Goal: Task Accomplishment & Management: Manage account settings

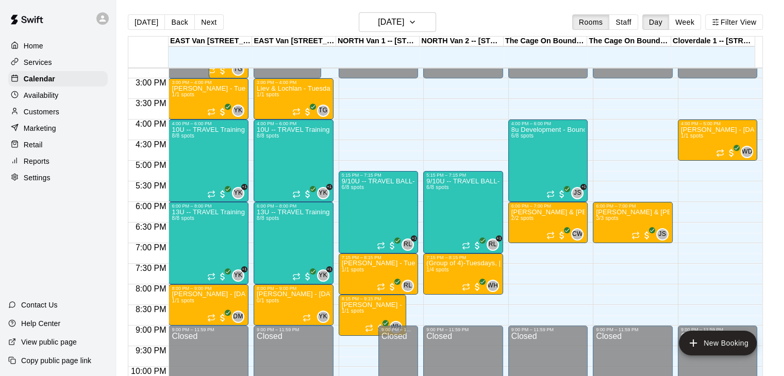
scroll to position [603, 0]
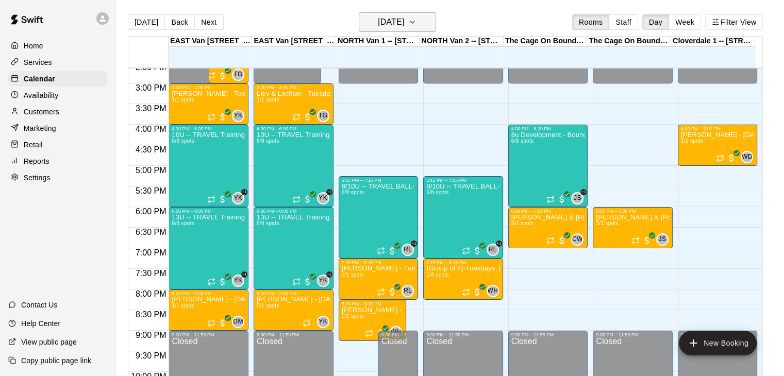
click at [414, 21] on icon "button" at bounding box center [412, 22] width 4 height 2
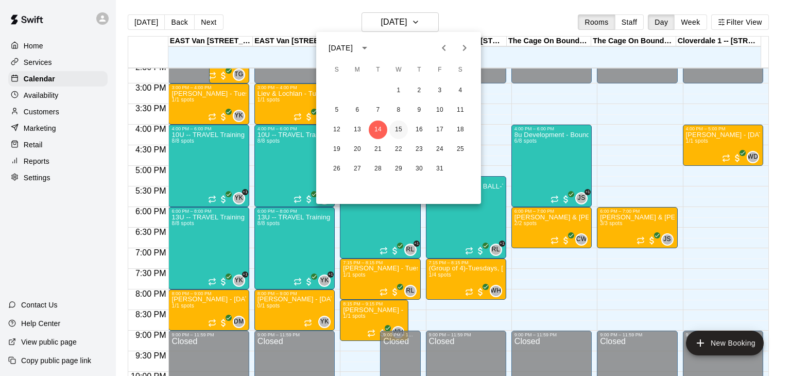
click at [398, 133] on button "15" at bounding box center [399, 130] width 19 height 19
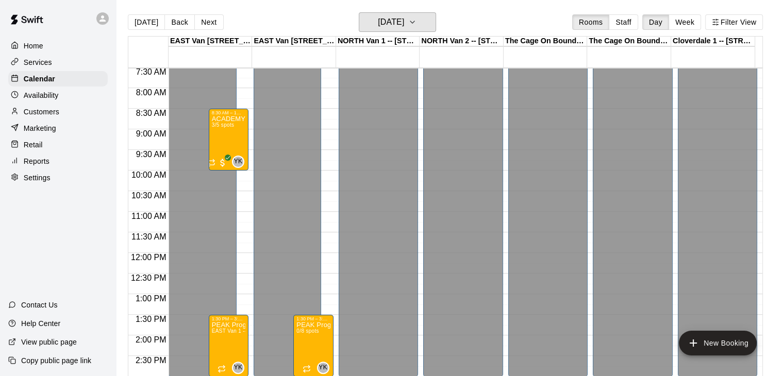
scroll to position [298, 0]
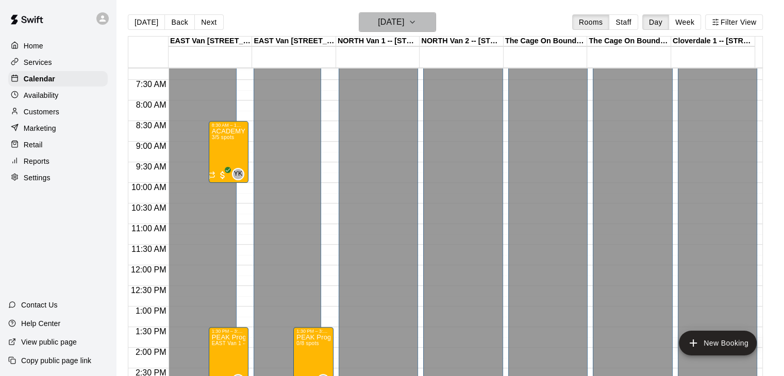
click at [416, 21] on icon "button" at bounding box center [412, 22] width 8 height 12
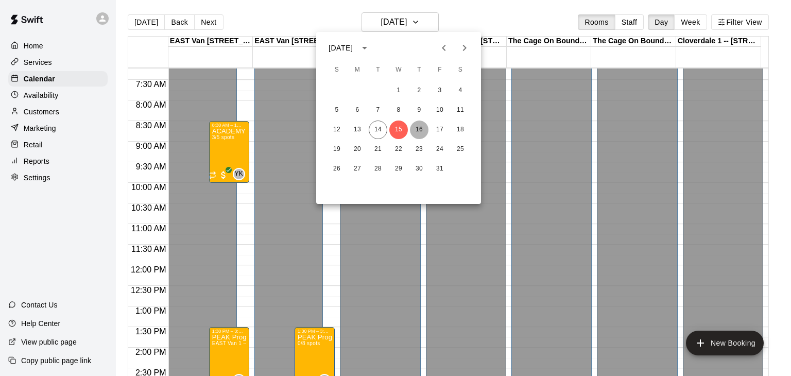
click at [415, 127] on button "16" at bounding box center [419, 130] width 19 height 19
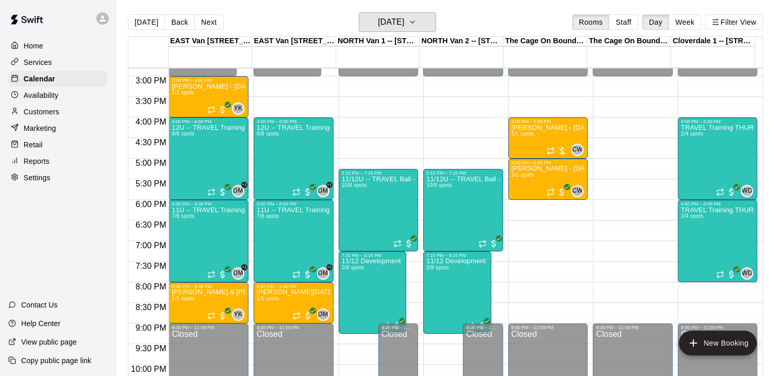
scroll to position [639, 0]
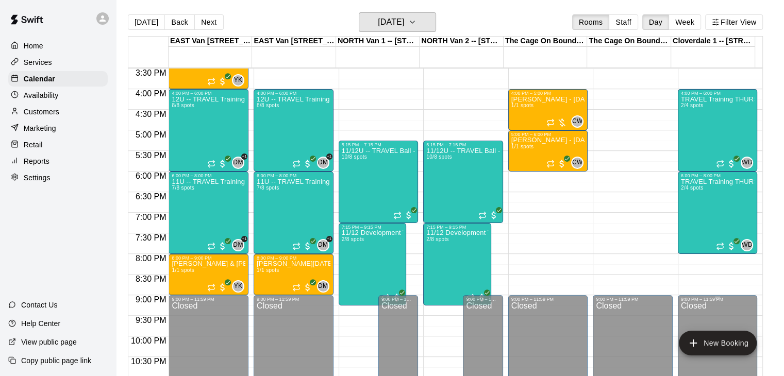
click at [359, 12] on button "[DATE]" at bounding box center [397, 22] width 77 height 20
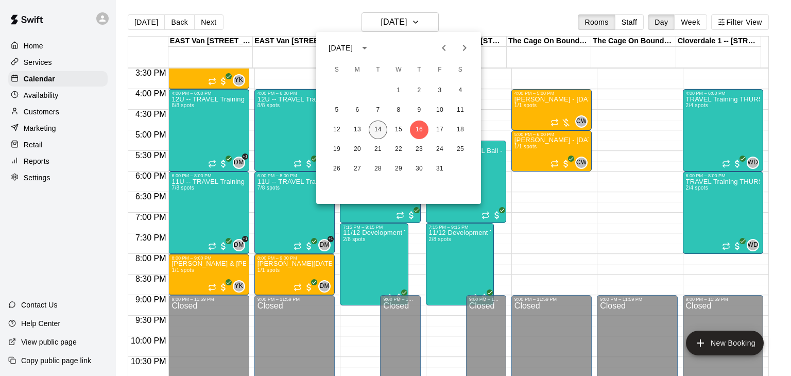
click at [379, 130] on button "14" at bounding box center [378, 130] width 19 height 19
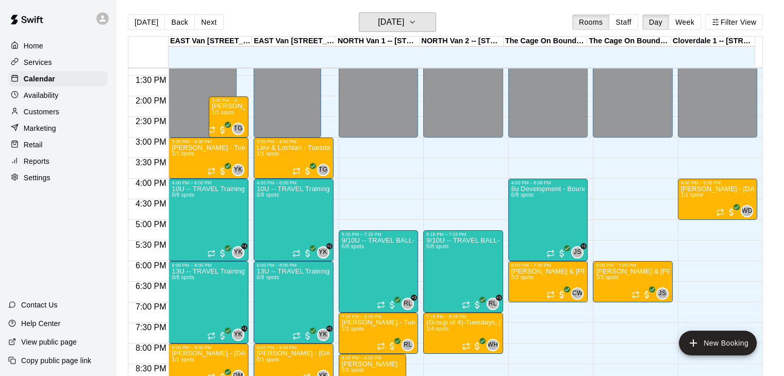
scroll to position [544, 0]
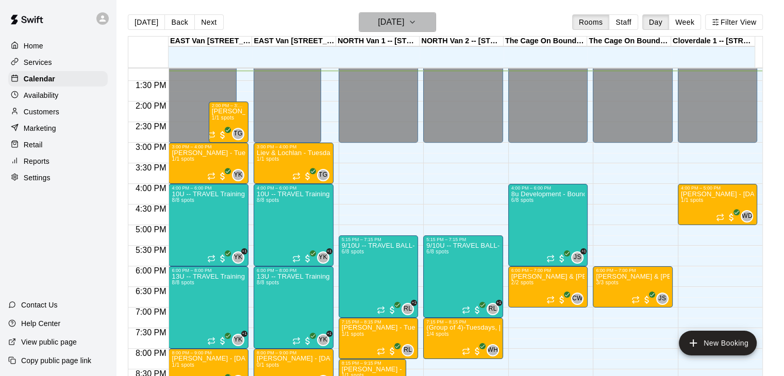
click at [414, 23] on icon "button" at bounding box center [412, 22] width 4 height 2
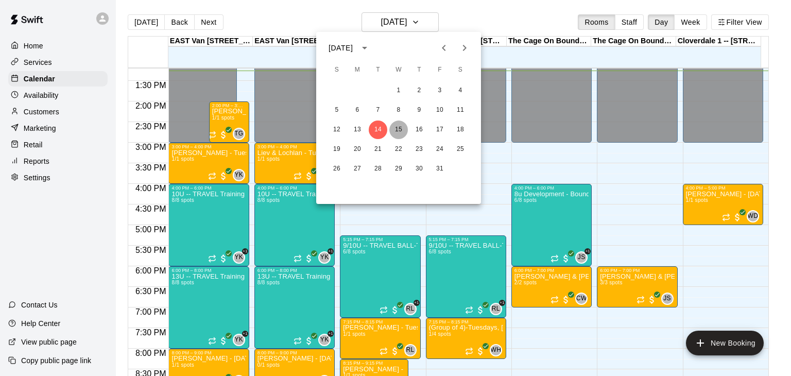
click at [400, 130] on button "15" at bounding box center [399, 130] width 19 height 19
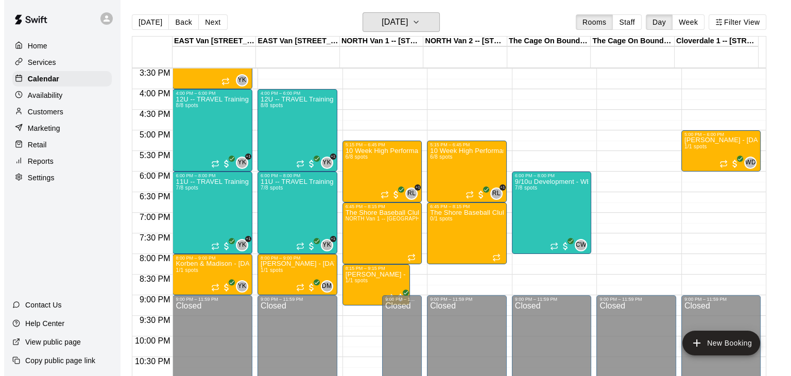
scroll to position [641, 0]
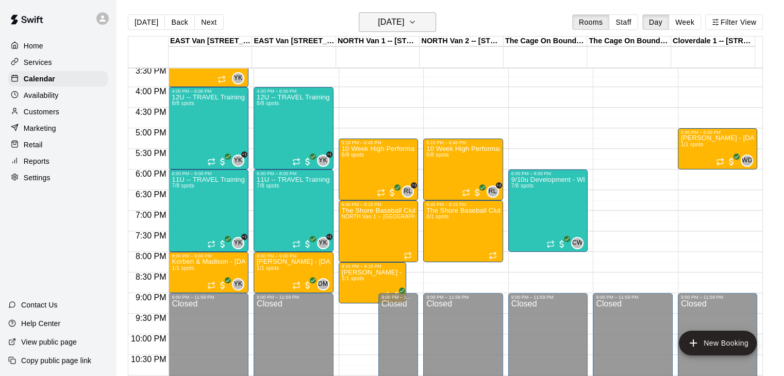
click at [436, 22] on button "[DATE]" at bounding box center [397, 22] width 77 height 20
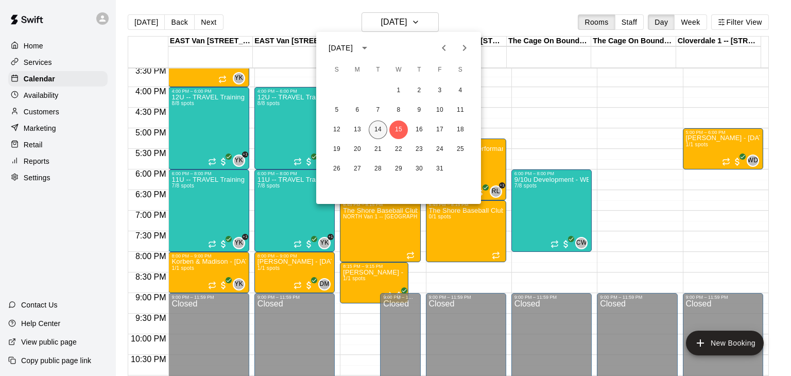
click at [376, 129] on button "14" at bounding box center [378, 130] width 19 height 19
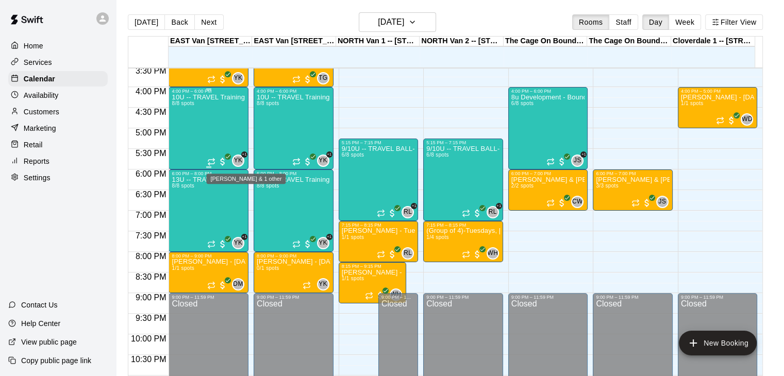
click at [234, 159] on span "YK" at bounding box center [238, 161] width 9 height 10
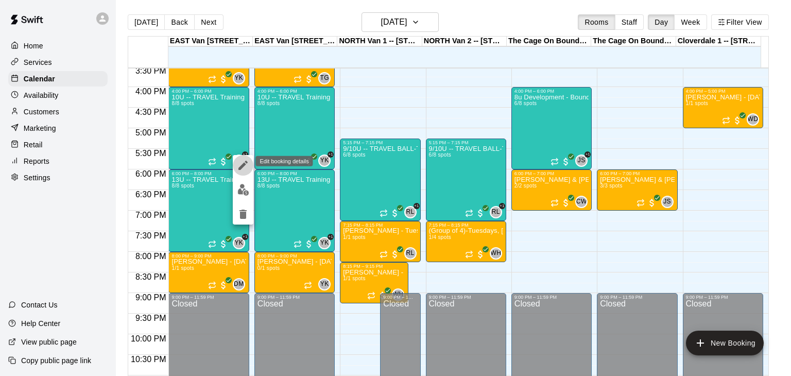
click at [245, 164] on icon "edit" at bounding box center [243, 165] width 9 height 9
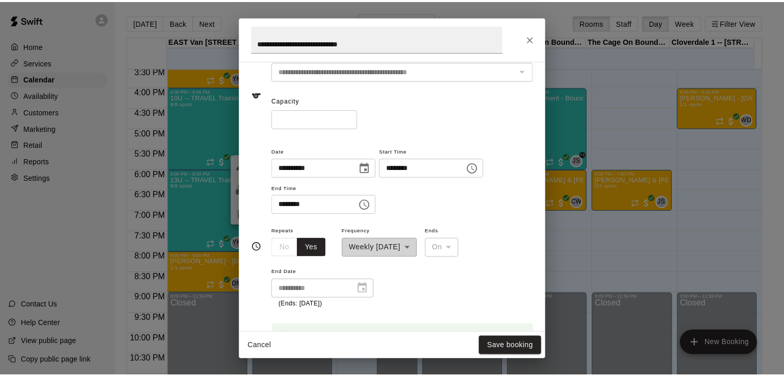
scroll to position [0, 0]
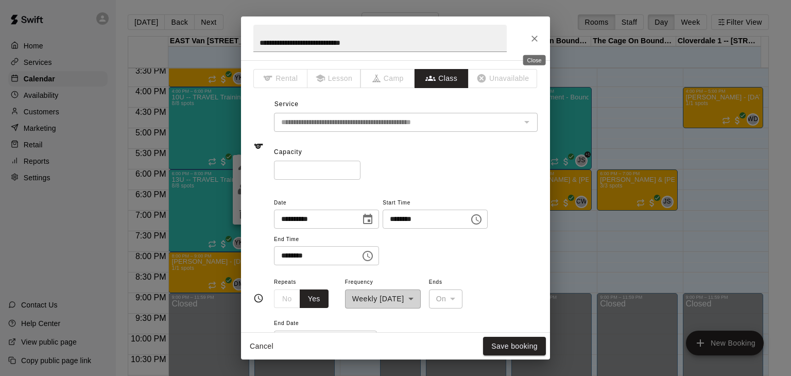
click at [533, 39] on icon "Close" at bounding box center [535, 39] width 6 height 6
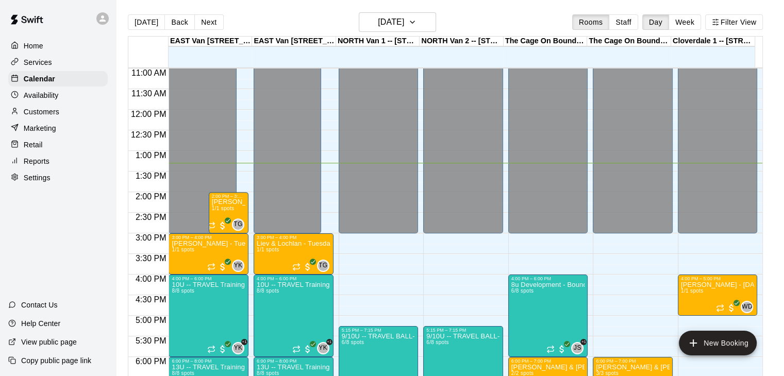
scroll to position [473, 0]
